Goal: Complete application form

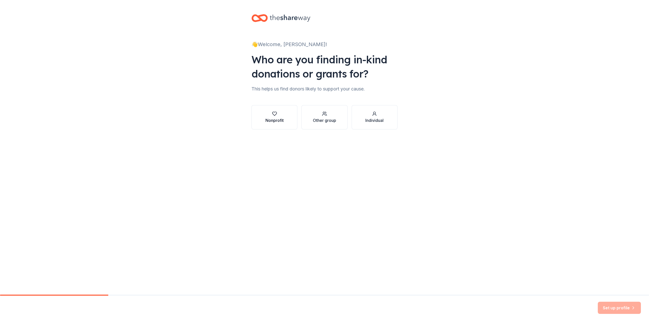
click at [276, 117] on div "Nonprofit" at bounding box center [274, 117] width 18 height 12
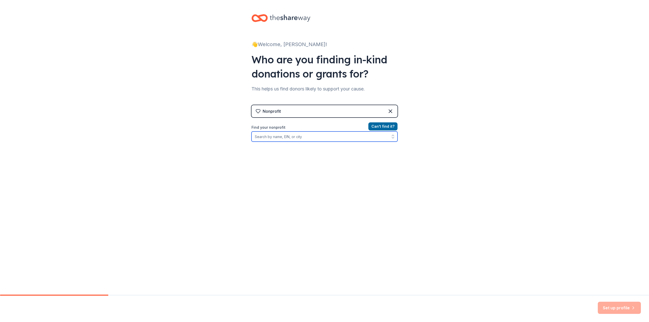
click at [269, 135] on input "Find your nonprofit" at bounding box center [324, 136] width 146 height 10
click at [392, 135] on icon "button" at bounding box center [392, 136] width 5 height 5
type input "[US_EMPLOYER_IDENTIFICATION_NUMBER]"
click at [392, 139] on icon "button" at bounding box center [392, 136] width 5 height 5
click at [388, 125] on button "Can ' t find it?" at bounding box center [382, 126] width 29 height 8
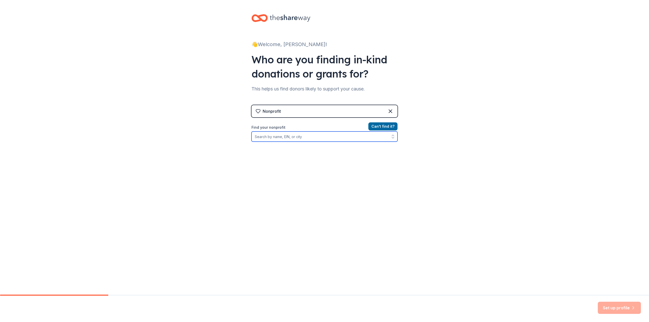
click at [257, 136] on input "Find your nonprofit" at bounding box center [324, 136] width 146 height 10
type input "GIRS INSPIRED OUTREACH EMPOWERMENT"
click at [352, 137] on input "GIRS INSPIRED OUTREACH EMPOWERMENT" at bounding box center [324, 136] width 146 height 10
click at [383, 126] on button "Can ' t find it?" at bounding box center [382, 126] width 29 height 8
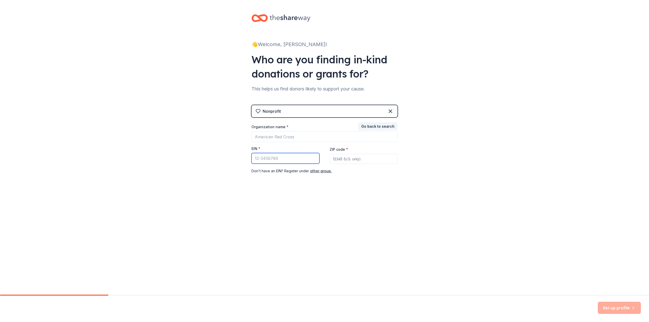
click at [295, 157] on input "EIN *" at bounding box center [285, 158] width 68 height 11
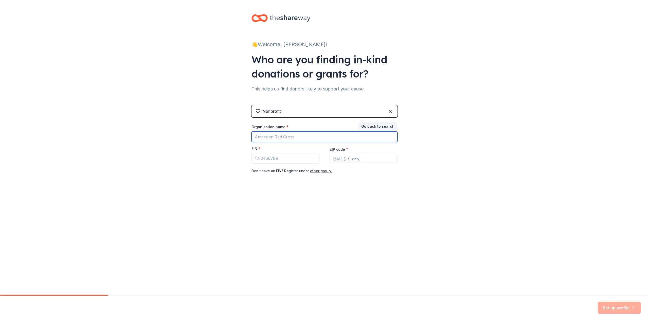
click at [285, 135] on input "Organization name *" at bounding box center [324, 136] width 146 height 11
